Goal: Task Accomplishment & Management: Manage account settings

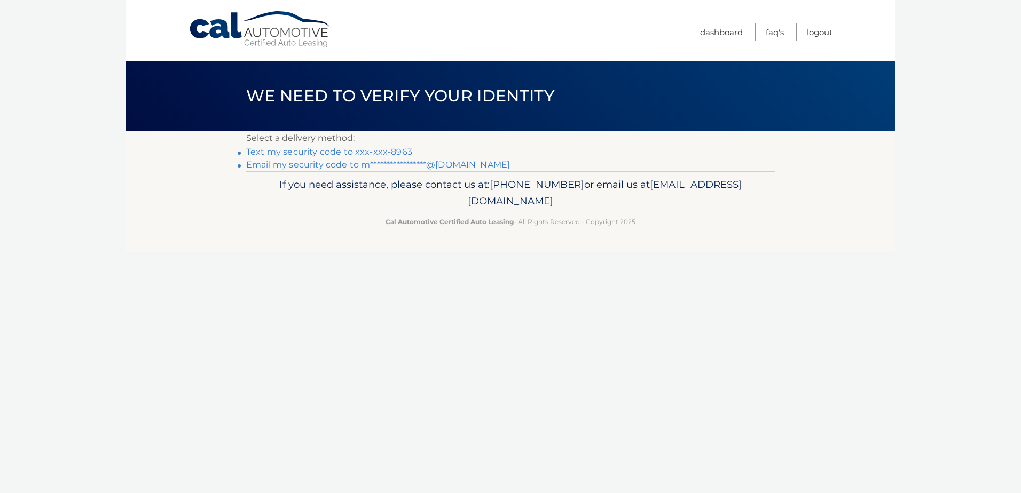
click at [378, 151] on link "Text my security code to xxx-xxx-8963" at bounding box center [329, 152] width 166 height 10
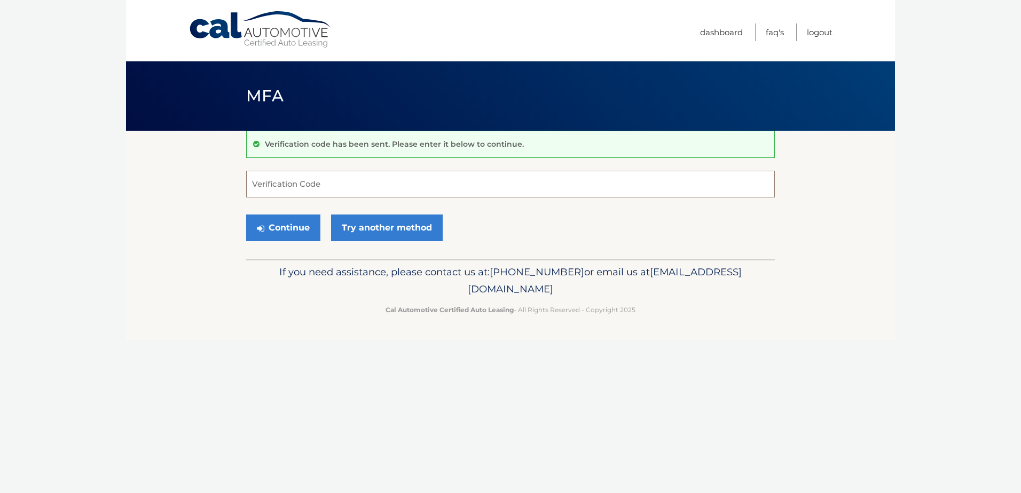
click at [339, 178] on input "Verification Code" at bounding box center [510, 184] width 529 height 27
type input "105480"
click at [396, 225] on link "Try another method" at bounding box center [387, 228] width 112 height 27
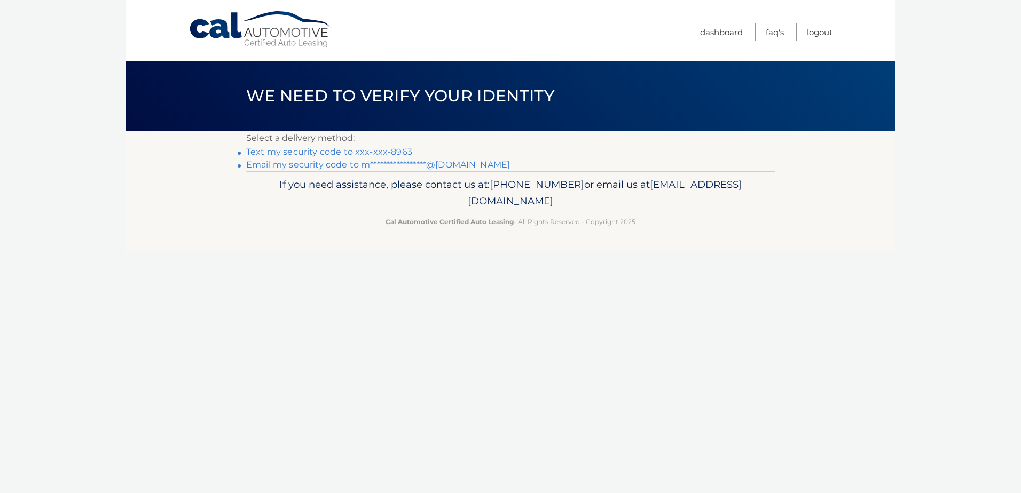
click at [308, 150] on link "Text my security code to xxx-xxx-8963" at bounding box center [329, 152] width 166 height 10
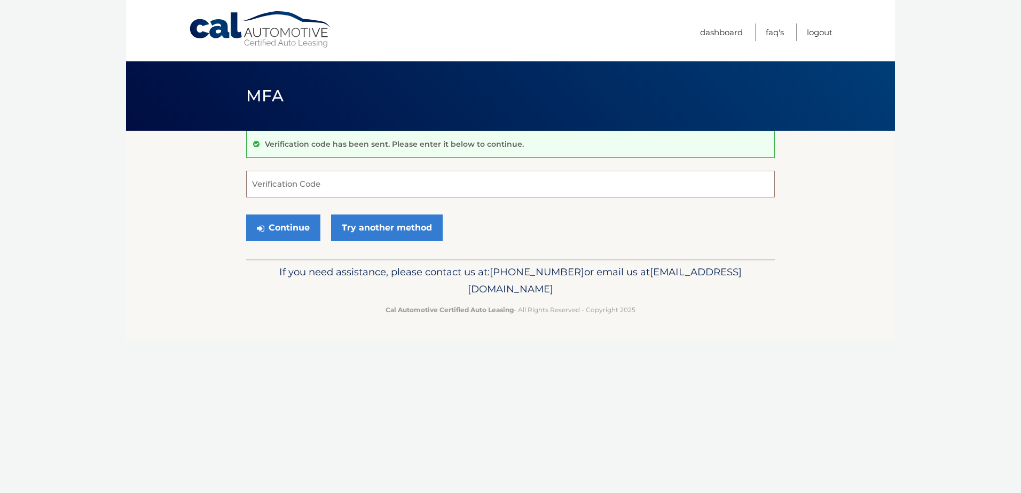
click at [301, 178] on input "Verification Code" at bounding box center [510, 184] width 529 height 27
type input "855614"
click at [277, 220] on button "Continue" at bounding box center [283, 228] width 74 height 27
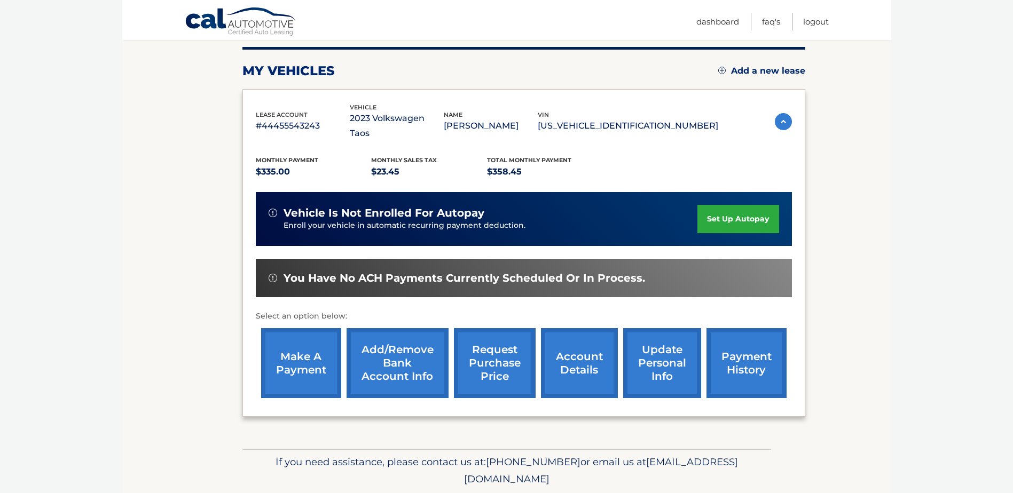
scroll to position [154, 0]
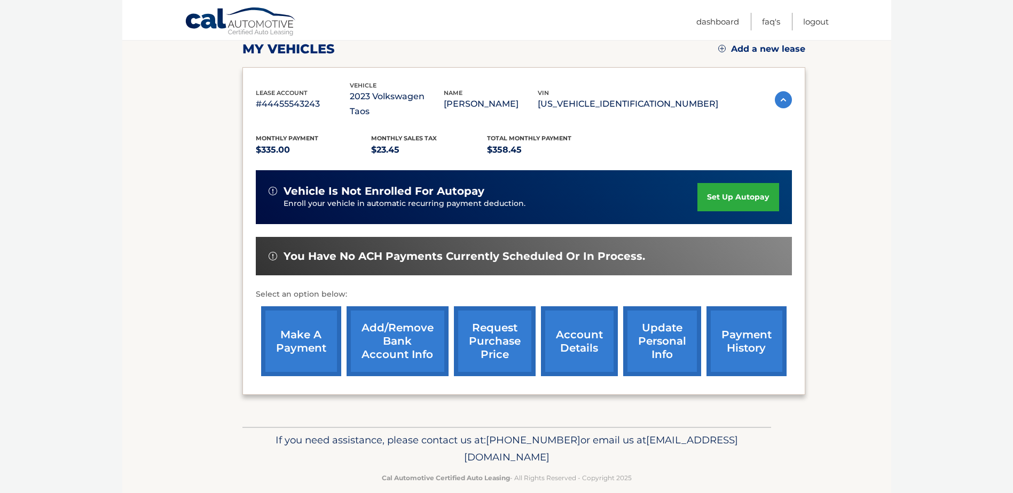
click at [726, 334] on link "payment history" at bounding box center [746, 342] width 80 height 70
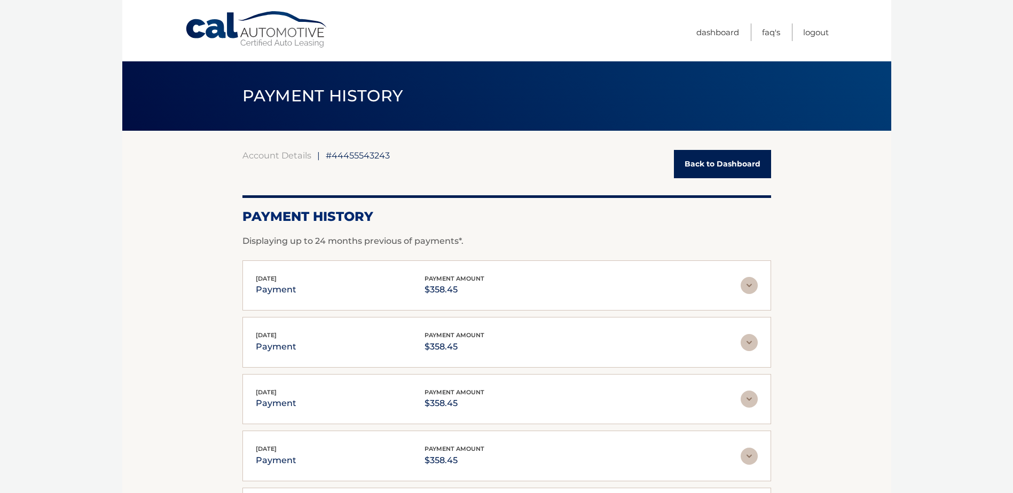
click at [725, 163] on link "Back to Dashboard" at bounding box center [722, 164] width 97 height 28
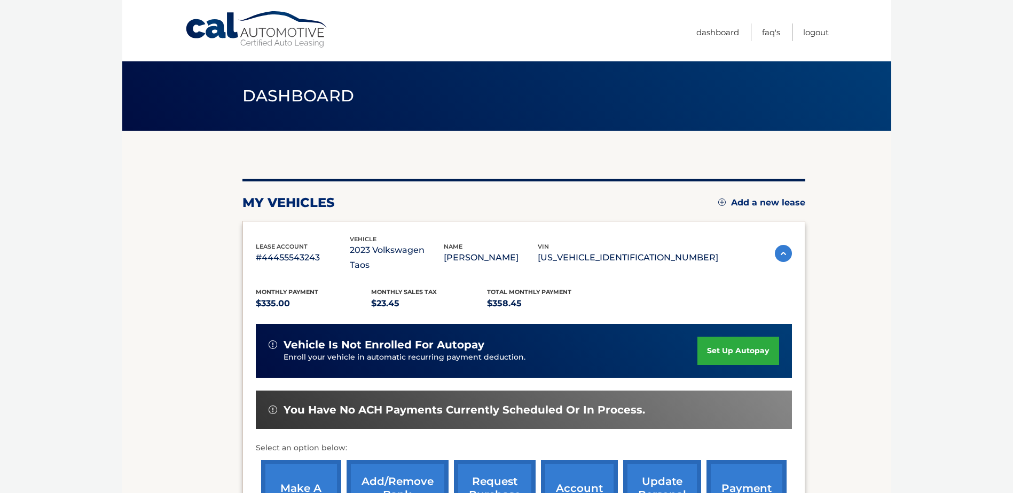
click at [294, 460] on link "make a payment" at bounding box center [301, 495] width 80 height 70
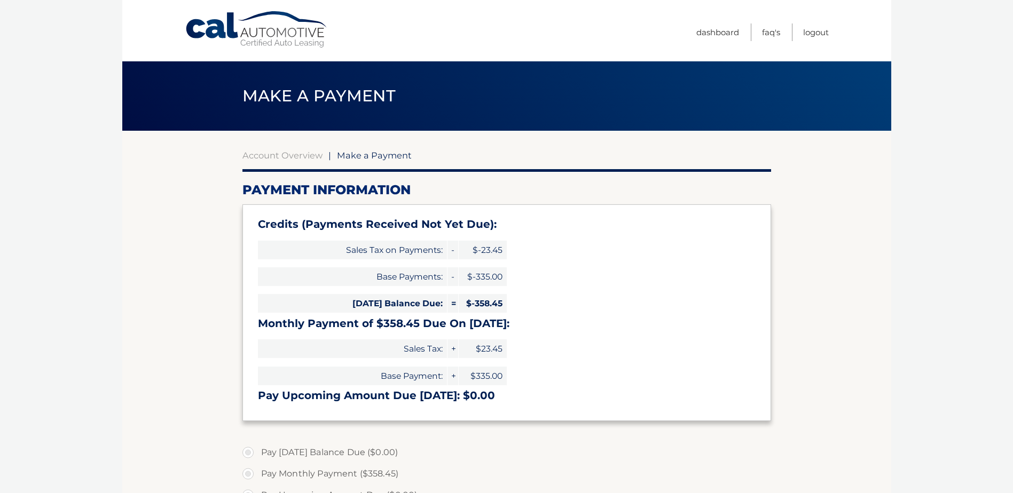
select select "NzljM2ViY2MtYWEyMi00YTJhLWI0ZjktZDhmY2I0ZDRkNTY3"
click at [817, 30] on link "Logout" at bounding box center [816, 32] width 26 height 18
